Goal: Information Seeking & Learning: Check status

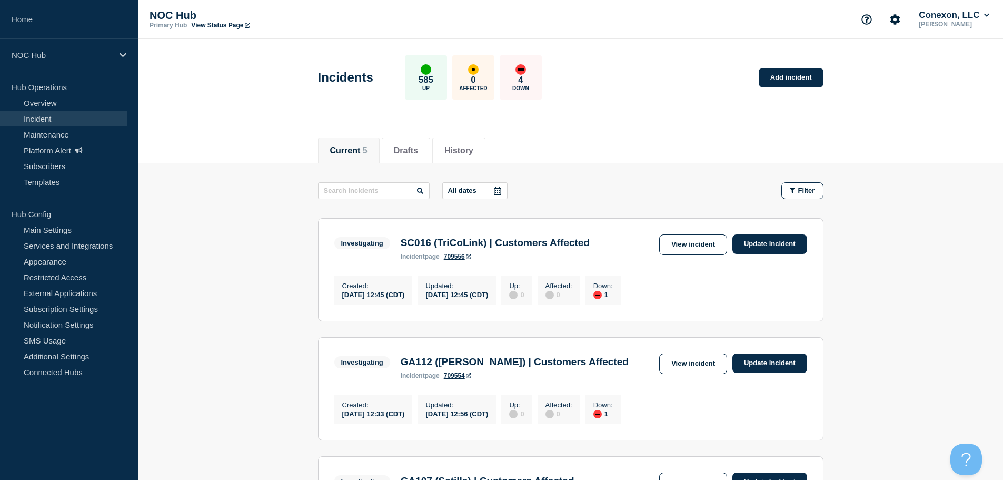
drag, startPoint x: 0, startPoint y: 0, endPoint x: 67, endPoint y: 120, distance: 137.7
click at [67, 120] on link "Incident" at bounding box center [63, 119] width 127 height 16
click at [36, 121] on link "Incident" at bounding box center [63, 119] width 127 height 16
click at [63, 111] on link "Incident" at bounding box center [63, 119] width 127 height 16
click at [58, 102] on link "Overview" at bounding box center [63, 103] width 127 height 16
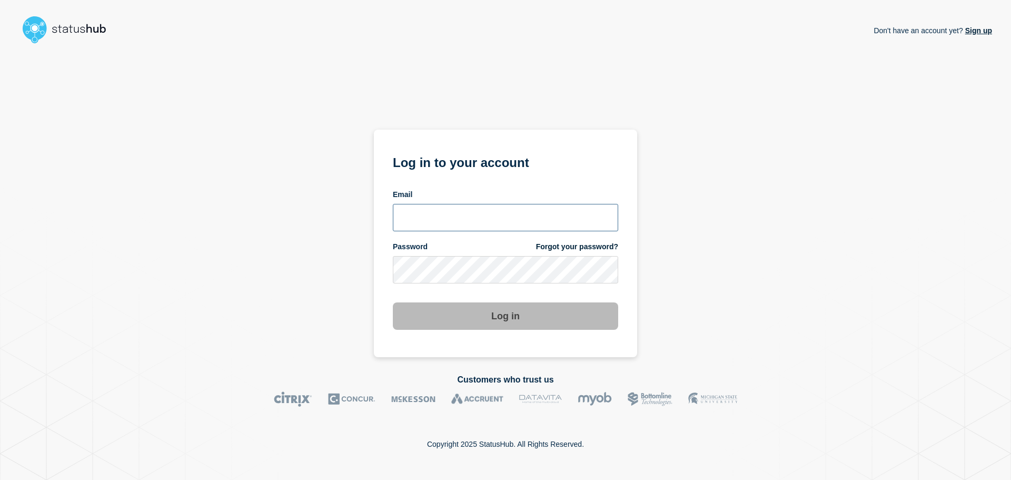
type input "ronnie.snow@conexon.us"
click at [526, 312] on button "Log in" at bounding box center [505, 315] width 225 height 27
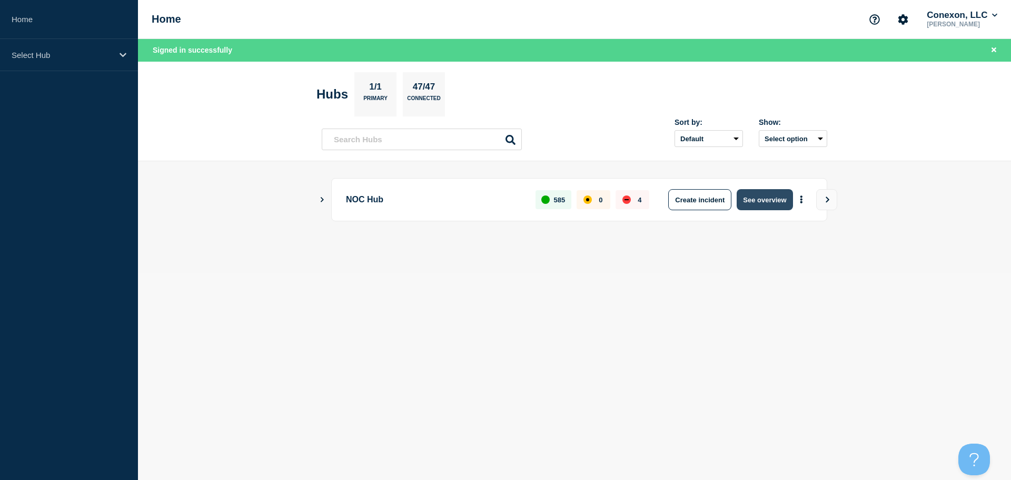
click at [765, 199] on button "See overview" at bounding box center [765, 199] width 56 height 21
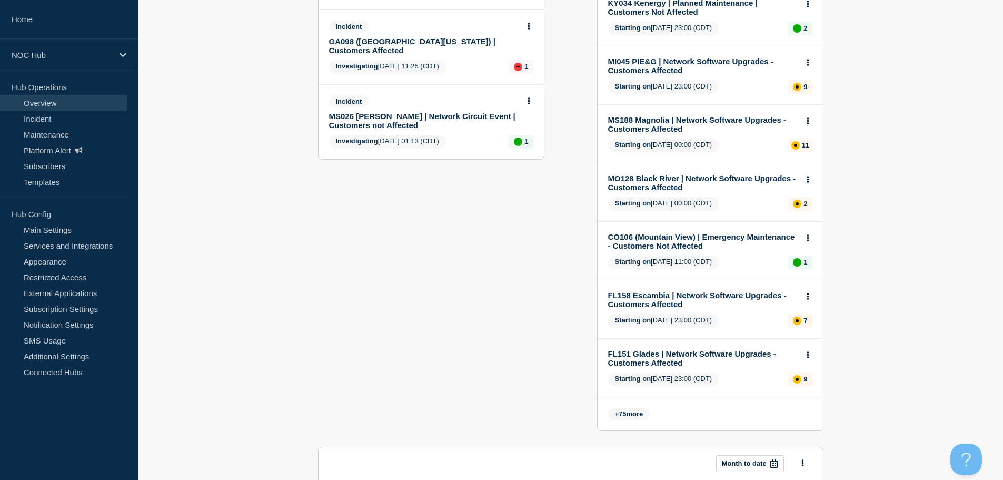
scroll to position [77, 0]
